Goal: Task Accomplishment & Management: Manage account settings

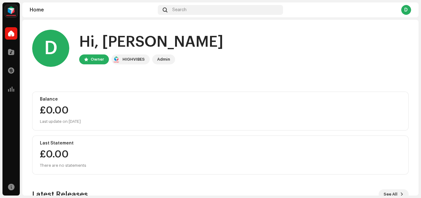
scroll to position [108, 0]
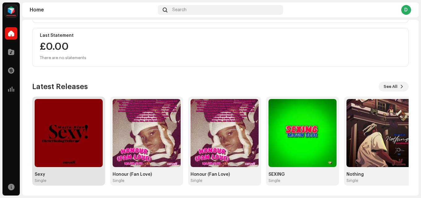
click at [76, 123] on img at bounding box center [69, 133] width 68 height 68
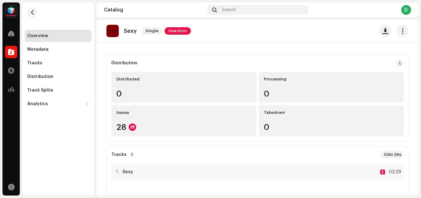
scroll to position [49, 0]
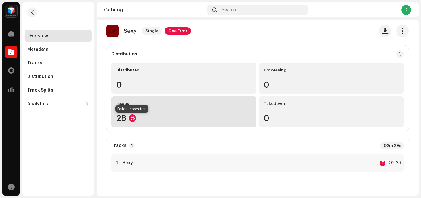
click at [129, 119] on div at bounding box center [132, 117] width 7 height 7
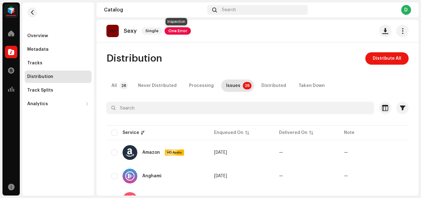
click at [170, 29] on span "One Error" at bounding box center [177, 30] width 26 height 7
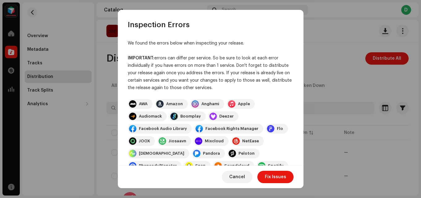
scroll to position [99, 0]
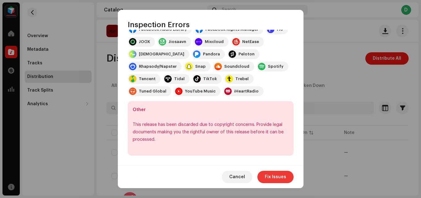
click at [271, 176] on span "Fix Issues" at bounding box center [274, 177] width 21 height 12
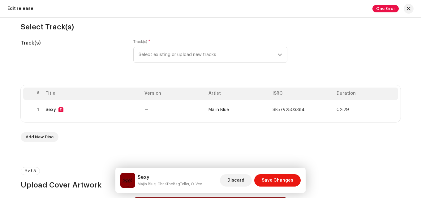
scroll to position [64, 0]
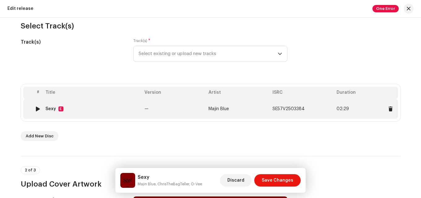
click at [272, 107] on span "SE57V2503384" at bounding box center [288, 109] width 32 height 4
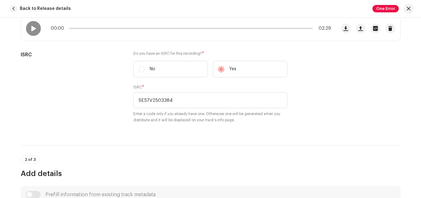
scroll to position [122, 0]
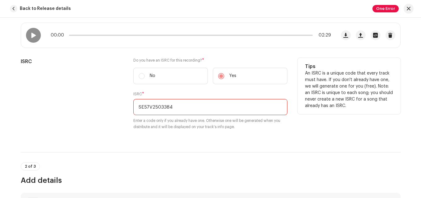
drag, startPoint x: 138, startPoint y: 107, endPoint x: 188, endPoint y: 110, distance: 49.8
click at [188, 110] on input "SE57V2503384" at bounding box center [210, 107] width 154 height 16
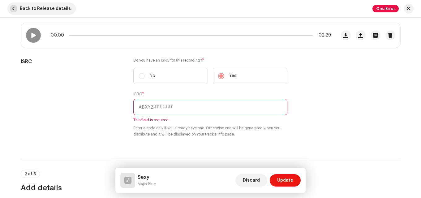
click at [14, 8] on span "button" at bounding box center [13, 8] width 7 height 7
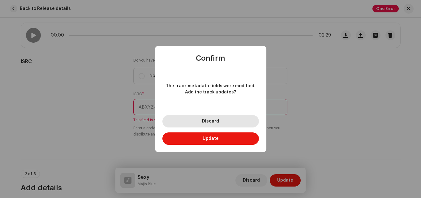
click at [201, 124] on button "Discard" at bounding box center [210, 121] width 96 height 12
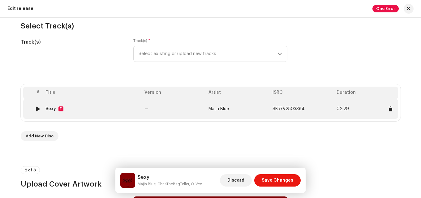
click at [257, 111] on td "Majin Blue" at bounding box center [238, 109] width 64 height 20
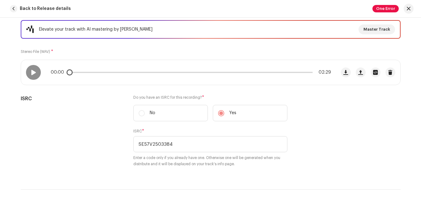
scroll to position [97, 0]
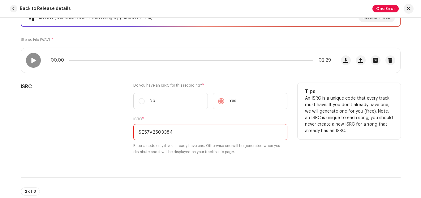
drag, startPoint x: 137, startPoint y: 131, endPoint x: 206, endPoint y: 143, distance: 69.3
click at [206, 143] on div "ISRC * SE57V2503384 Enter a code only if you already have one. Otherwise one wi…" at bounding box center [210, 135] width 154 height 38
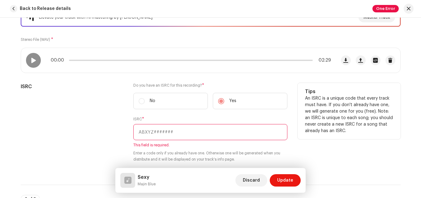
click at [157, 101] on label "No" at bounding box center [170, 101] width 74 height 16
click at [136, 101] on label "No" at bounding box center [170, 101] width 74 height 16
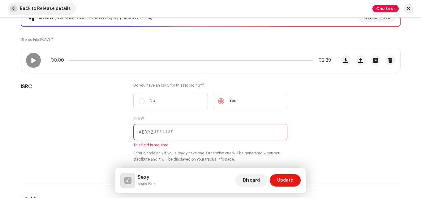
click at [16, 9] on span "button" at bounding box center [13, 8] width 7 height 7
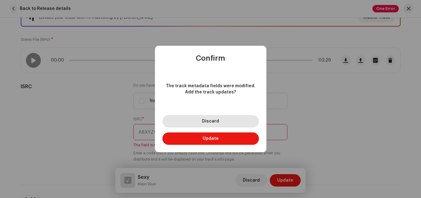
click at [192, 122] on button "Discard" at bounding box center [210, 121] width 96 height 12
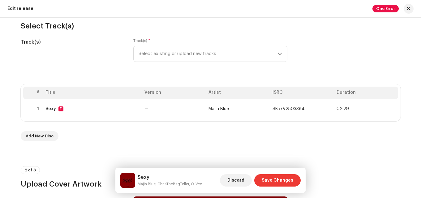
click at [282, 177] on span "Save Changes" at bounding box center [277, 180] width 32 height 12
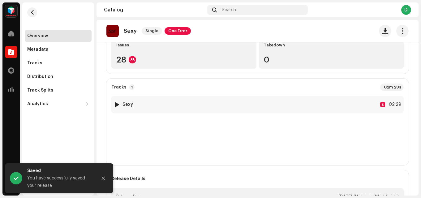
scroll to position [108, 0]
click at [399, 33] on span "button" at bounding box center [402, 30] width 6 height 5
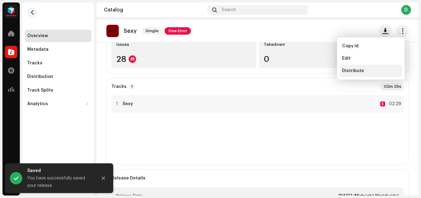
click at [363, 69] on div "Distribute" at bounding box center [370, 70] width 57 height 5
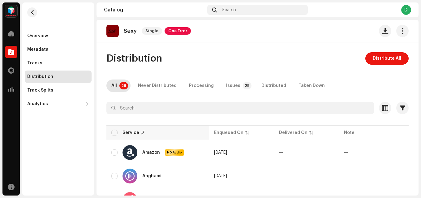
click at [110, 132] on th "Service" at bounding box center [157, 132] width 103 height 15
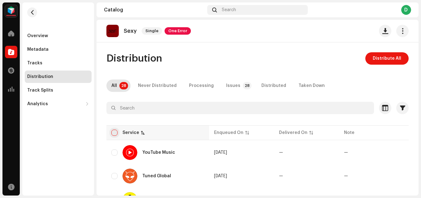
click at [116, 132] on input "checkbox" at bounding box center [114, 132] width 6 height 6
checkbox input "true"
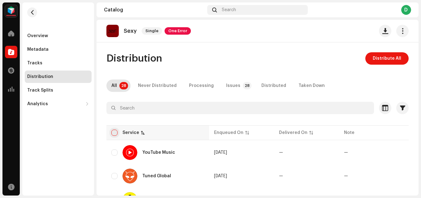
checkbox input "true"
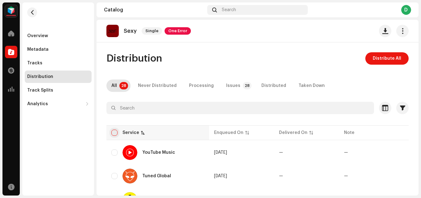
checkbox input "true"
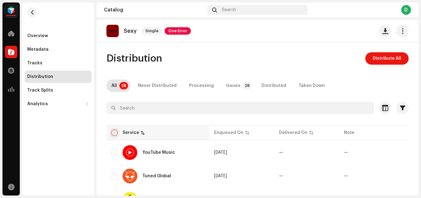
checkbox input "true"
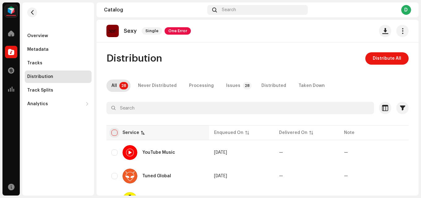
checkbox input "true"
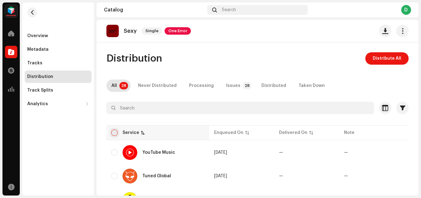
checkbox input "true"
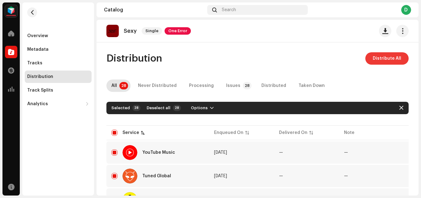
click at [376, 62] on span "Distribute All" at bounding box center [386, 58] width 28 height 12
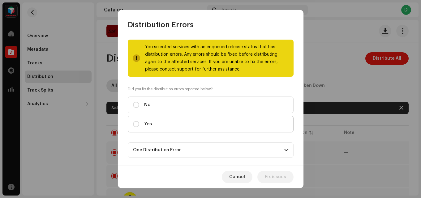
click at [139, 123] on div "Yes" at bounding box center [142, 124] width 19 height 7
click at [139, 123] on input "Yes" at bounding box center [136, 124] width 6 height 6
radio input "true"
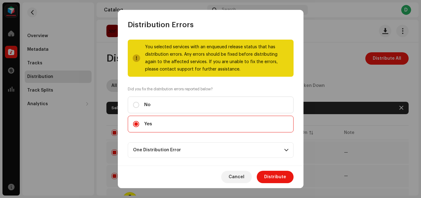
scroll to position [49, 0]
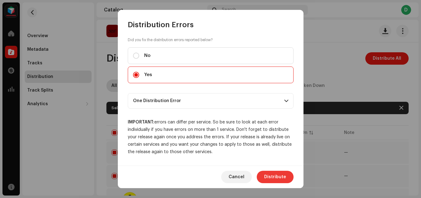
click at [275, 176] on span "Distribute" at bounding box center [275, 177] width 22 height 12
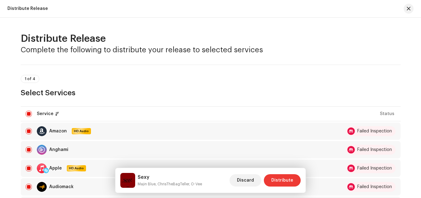
click at [282, 181] on span "Distribute" at bounding box center [282, 180] width 22 height 12
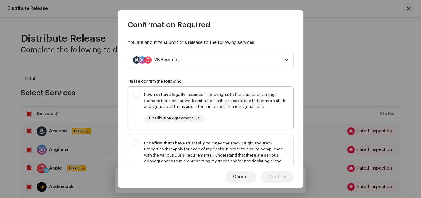
click at [205, 111] on div "I own or have legally licensed all copyrights to the sound recordings, composit…" at bounding box center [216, 106] width 144 height 31
checkbox input "true"
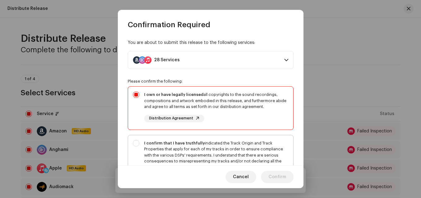
click at [212, 145] on div "I confirm that I have truthfully indicated the Track Origin and Track Propertie…" at bounding box center [216, 155] width 144 height 30
checkbox input "true"
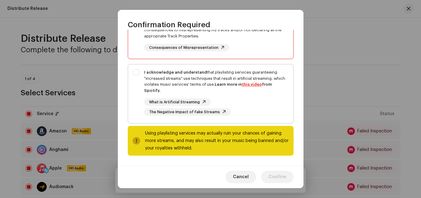
click at [223, 92] on div "I acknowledge and understand that playlisting services guaranteeing "increased …" at bounding box center [216, 81] width 144 height 24
checkbox input "true"
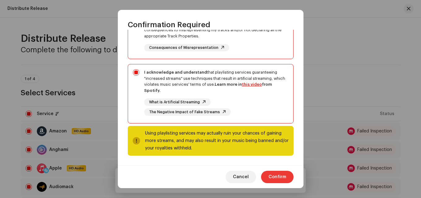
click at [273, 172] on span "Confirm" at bounding box center [277, 177] width 18 height 12
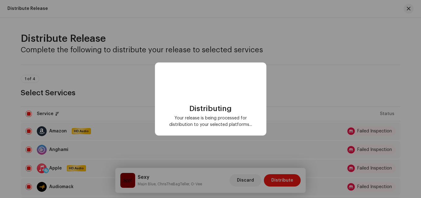
checkbox input "false"
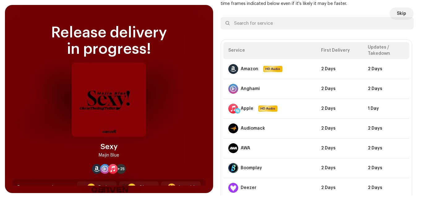
scroll to position [30, 0]
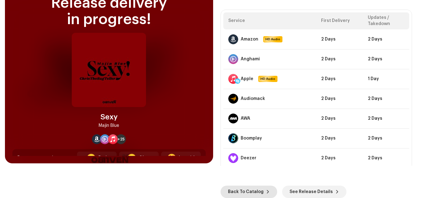
click at [254, 188] on span "Back To Catalog" at bounding box center [246, 191] width 36 height 12
